Goal: Information Seeking & Learning: Learn about a topic

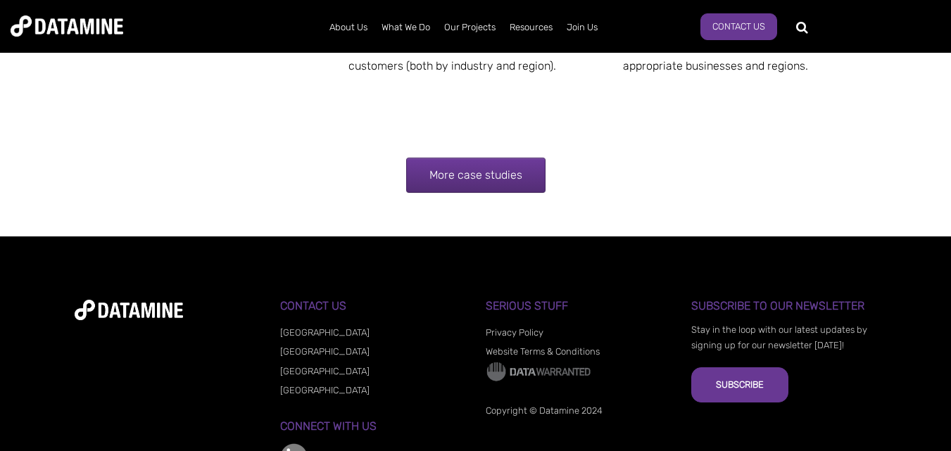
scroll to position [1972, 0]
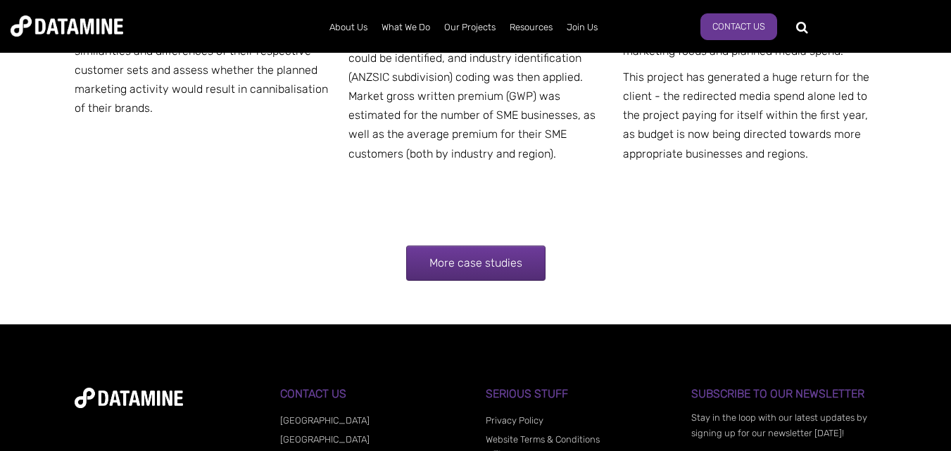
click at [454, 253] on link "More case studies" at bounding box center [475, 263] width 139 height 35
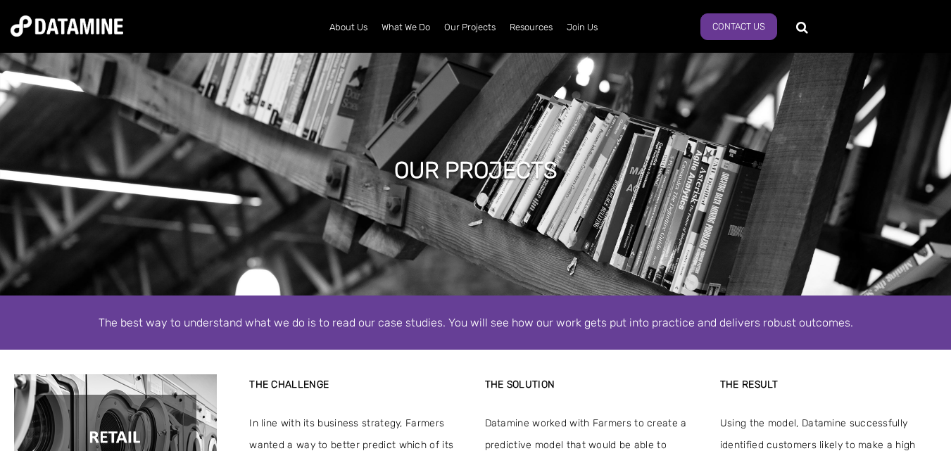
scroll to position [282, 0]
